Goal: Task Accomplishment & Management: Use online tool/utility

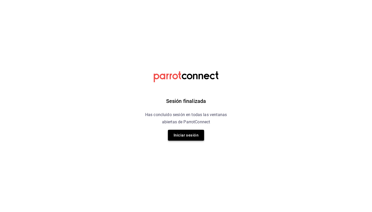
click at [180, 136] on button "Iniciar sesión" at bounding box center [186, 135] width 36 height 11
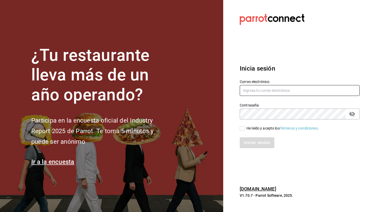
type input "[PERSON_NAME][EMAIL_ADDRESS][DOMAIN_NAME]"
click at [242, 128] on input "He leído y acepto los Términos y condiciones." at bounding box center [242, 128] width 5 height 5
checkbox input "true"
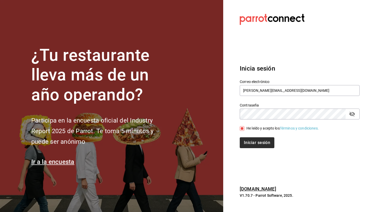
click at [250, 141] on button "Iniciar sesión" at bounding box center [257, 142] width 35 height 11
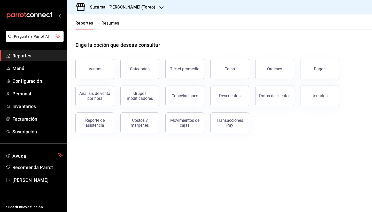
click at [153, 7] on div "Sucursal: [PERSON_NAME] (Toreo)" at bounding box center [118, 7] width 94 height 14
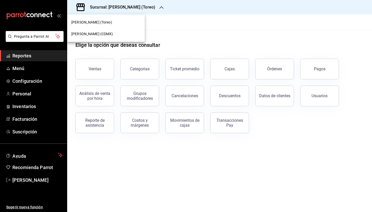
click at [149, 8] on div at bounding box center [186, 106] width 372 height 212
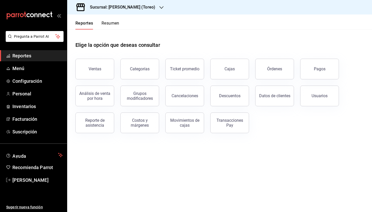
click at [159, 5] on div at bounding box center [161, 7] width 4 height 5
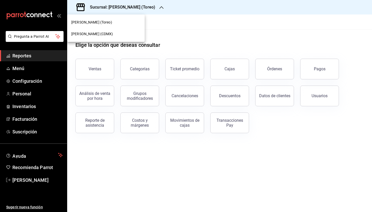
click at [151, 5] on div at bounding box center [186, 106] width 372 height 212
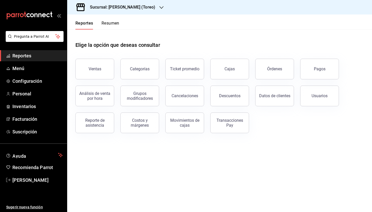
click at [159, 5] on div at bounding box center [161, 7] width 4 height 5
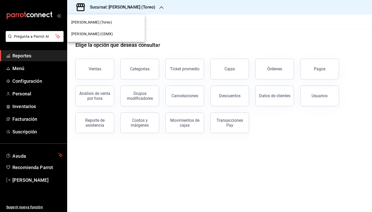
click at [81, 35] on span "Pollos Elías (CDMX)" at bounding box center [92, 33] width 42 height 5
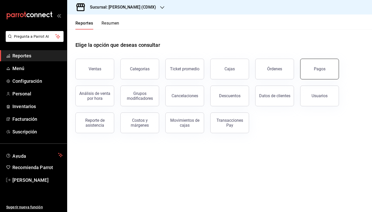
click at [325, 73] on button "Pagos" at bounding box center [319, 69] width 39 height 21
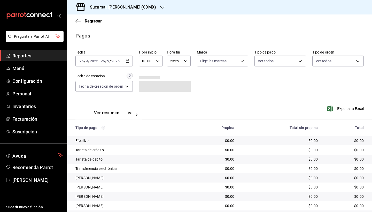
click at [129, 61] on icon "button" at bounding box center [128, 61] width 4 height 4
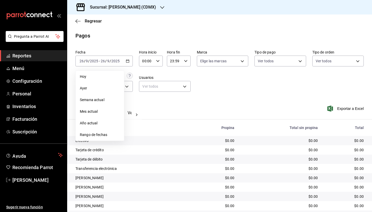
click at [109, 130] on li "Rango de fechas" at bounding box center [100, 135] width 48 height 12
click at [132, 118] on button "15" at bounding box center [134, 117] width 9 height 9
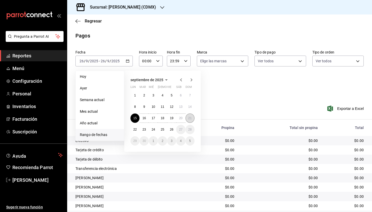
click at [190, 117] on abbr "21" at bounding box center [189, 118] width 3 height 4
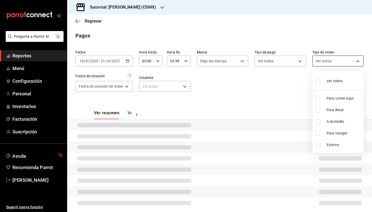
click at [345, 63] on body "Pregunta a Parrot AI Reportes Menú Configuración Personal Inventarios Facturaci…" at bounding box center [186, 106] width 372 height 212
click at [345, 63] on div at bounding box center [186, 106] width 372 height 212
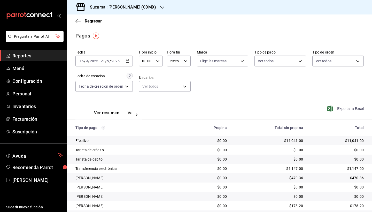
click at [348, 107] on span "Exportar a Excel" at bounding box center [345, 108] width 35 height 6
click at [212, 26] on div "Regresar" at bounding box center [219, 20] width 305 height 13
